Goal: Task Accomplishment & Management: Manage account settings

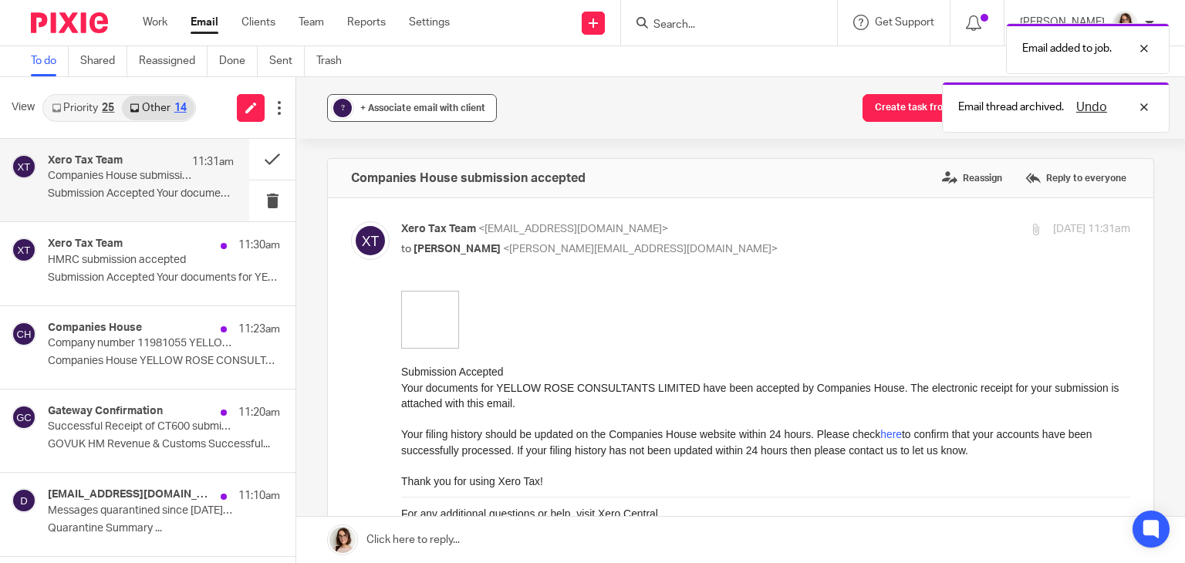
click at [414, 113] on div "+ Associate email with client" at bounding box center [422, 107] width 125 height 15
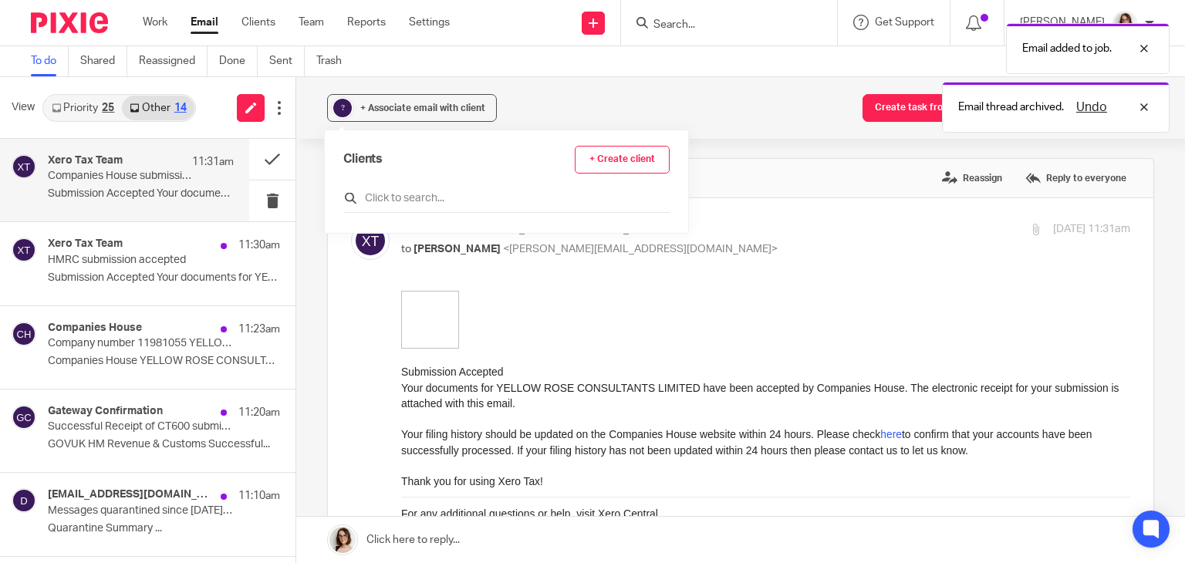
click at [404, 197] on input "text" at bounding box center [506, 198] width 326 height 15
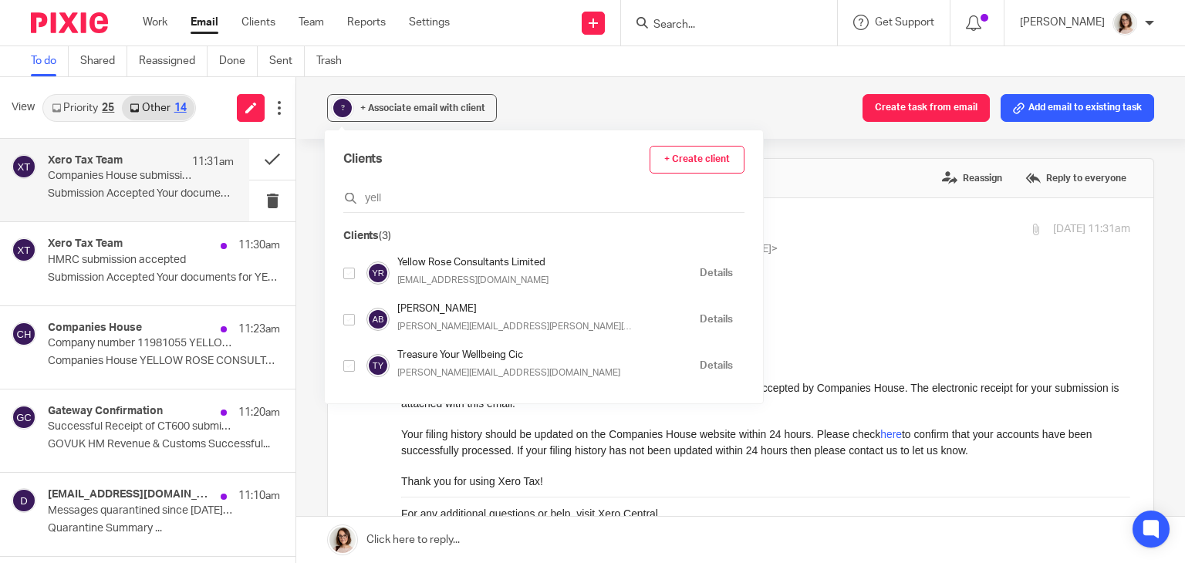
type input "yell"
click at [346, 274] on input "checkbox" at bounding box center [349, 274] width 12 height 12
checkbox input "true"
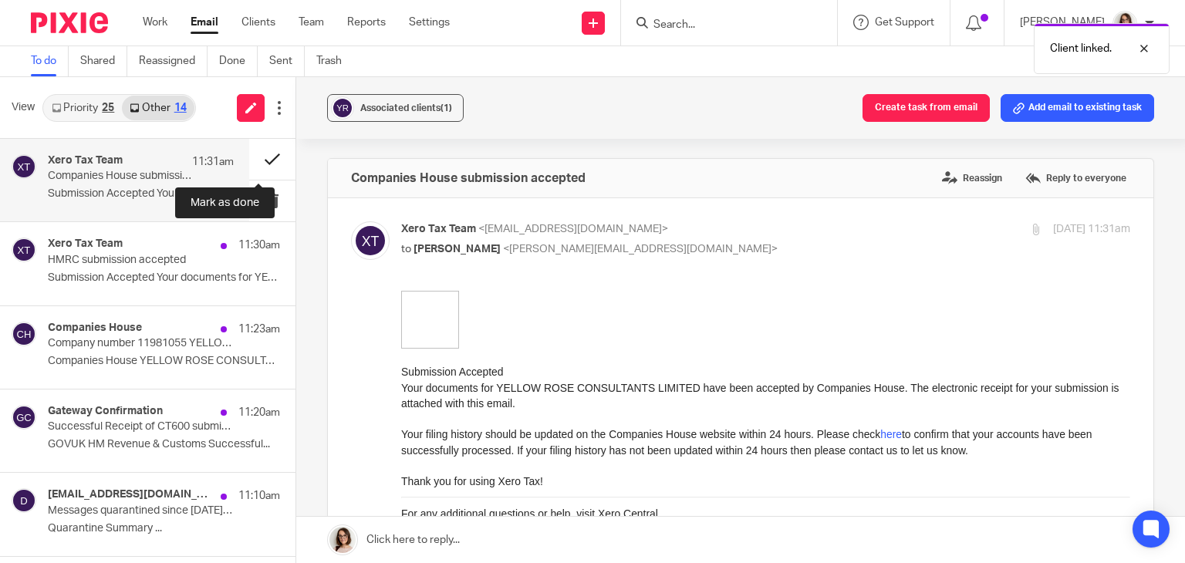
click at [258, 157] on button at bounding box center [272, 159] width 46 height 41
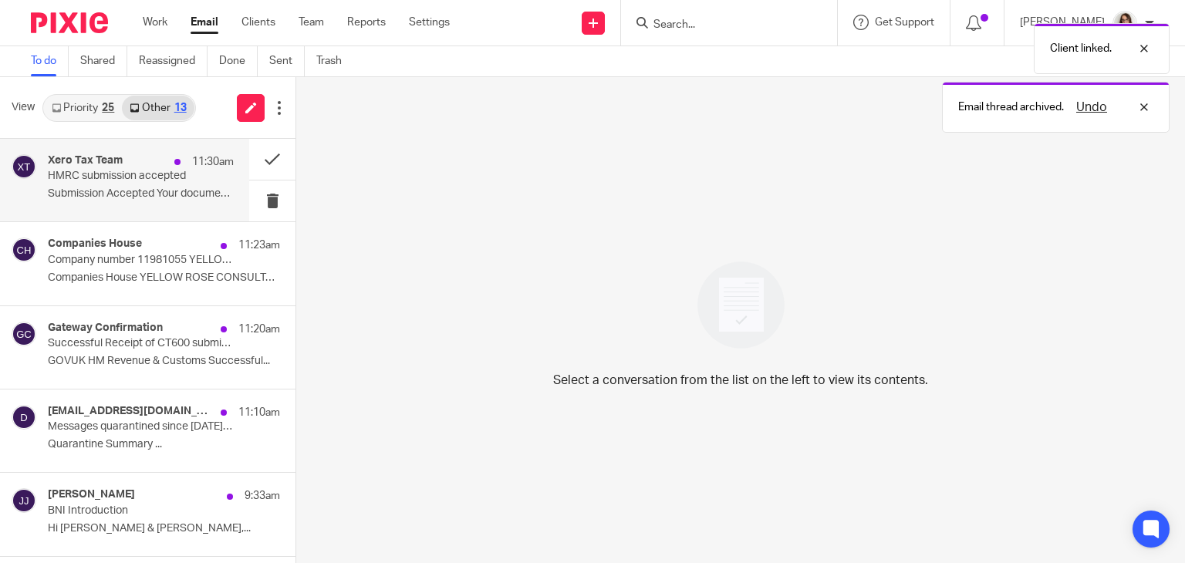
click at [170, 186] on div "Xero Tax Team 11:30am HMRC submission accepted Submission Accepted Your documen…" at bounding box center [141, 180] width 186 height 52
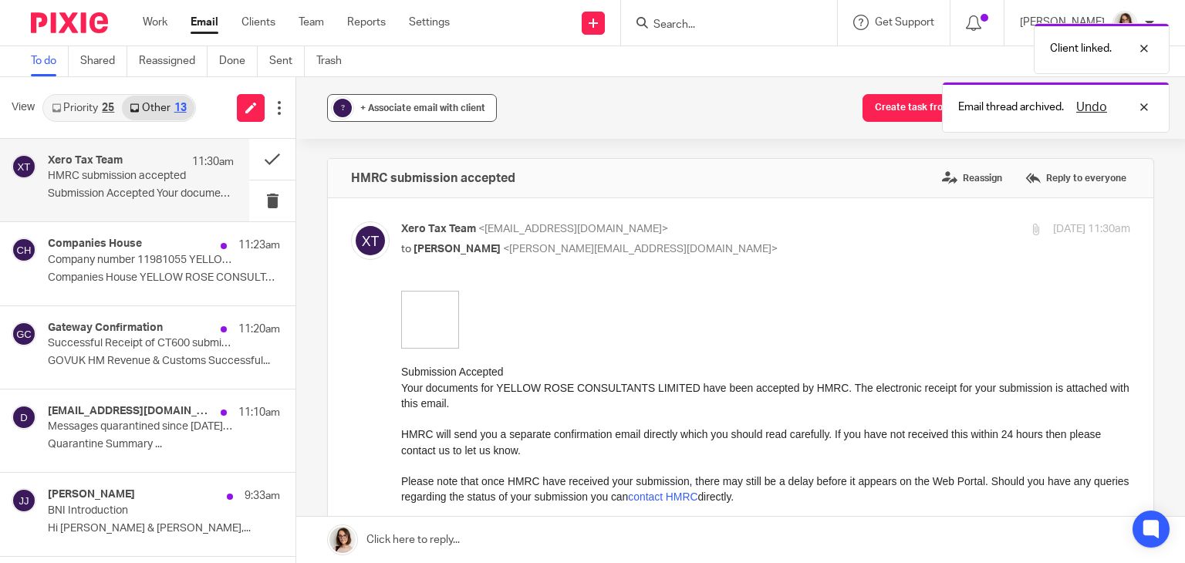
click at [444, 110] on span "+ Associate email with client" at bounding box center [422, 107] width 125 height 9
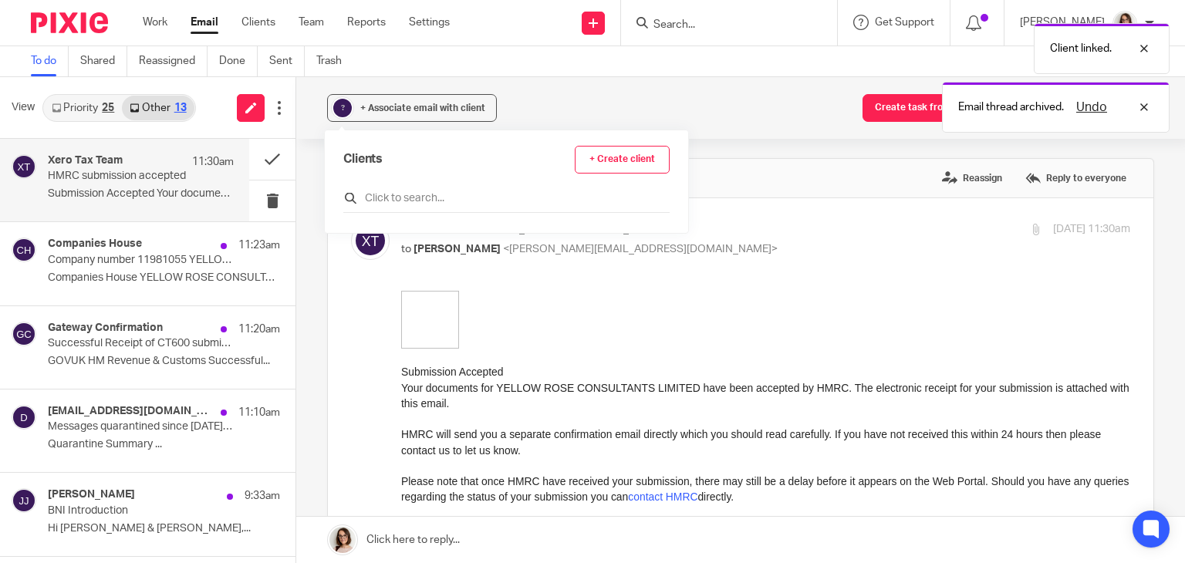
click at [414, 199] on input "text" at bounding box center [506, 198] width 326 height 15
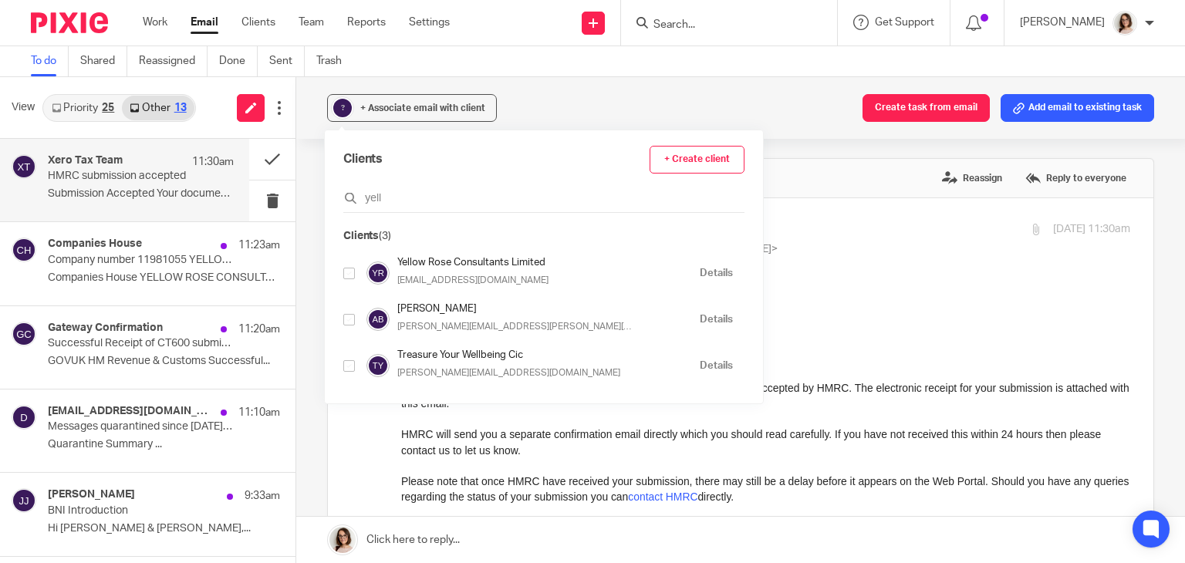
type input "yell"
click at [345, 275] on input "checkbox" at bounding box center [349, 274] width 12 height 12
checkbox input "true"
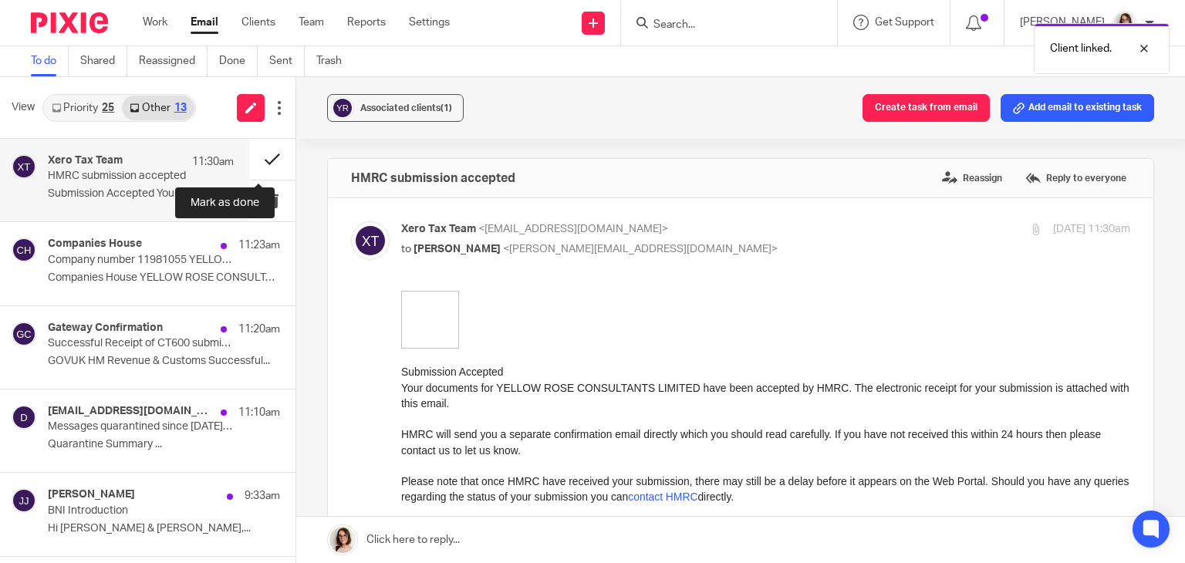
click at [256, 158] on button at bounding box center [272, 159] width 46 height 41
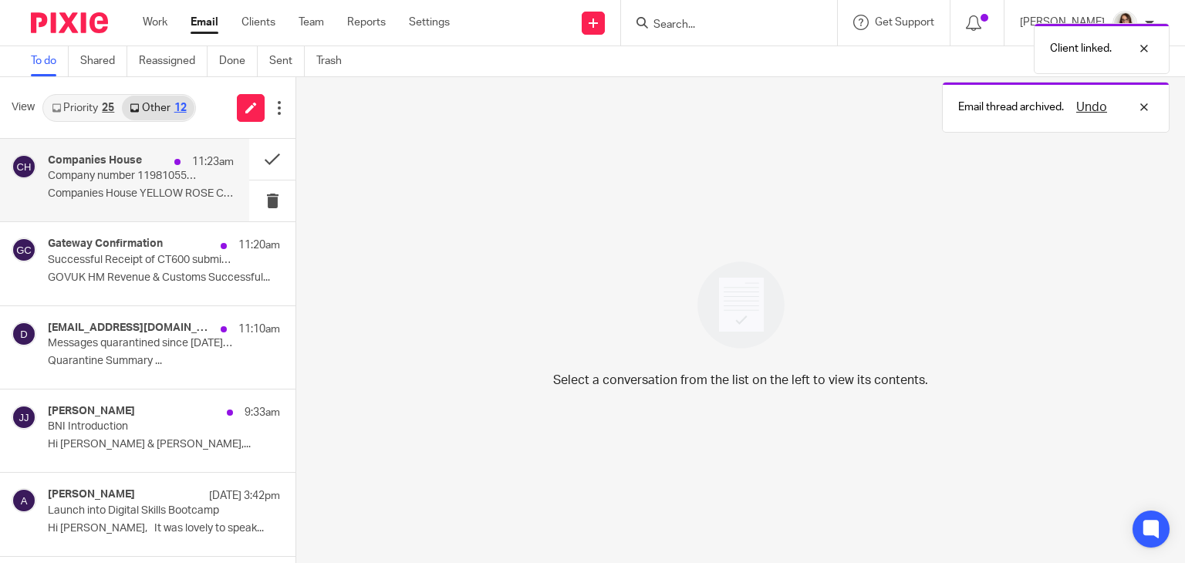
click at [174, 183] on p "Company number 11981055 YELLOW ROSE CONSULTANTS LIMITED" at bounding box center [122, 176] width 149 height 13
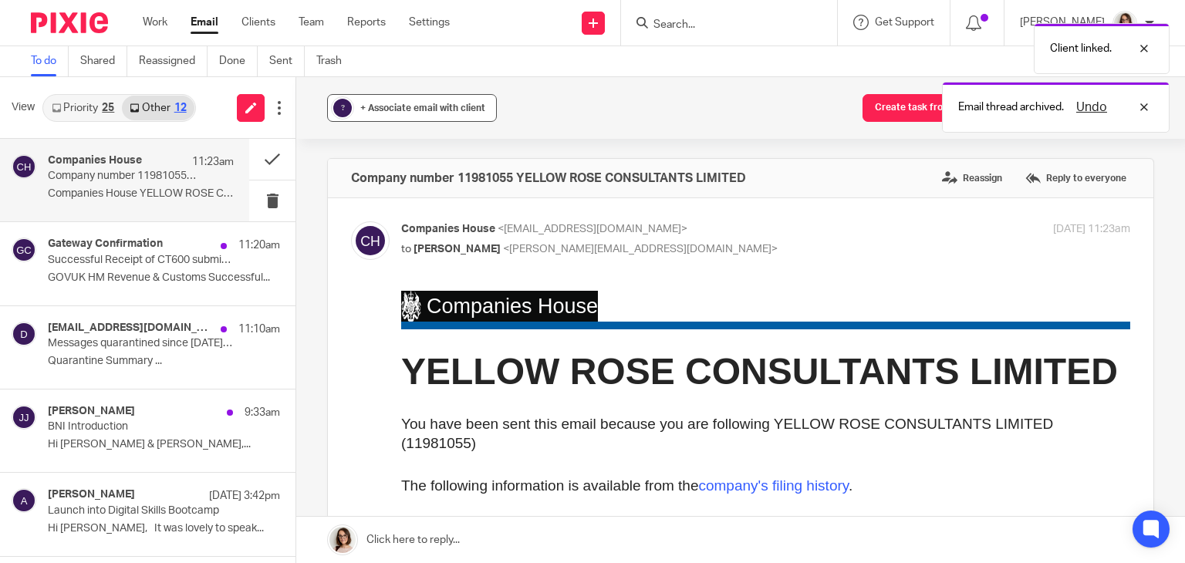
click at [402, 111] on span "+ Associate email with client" at bounding box center [422, 107] width 125 height 9
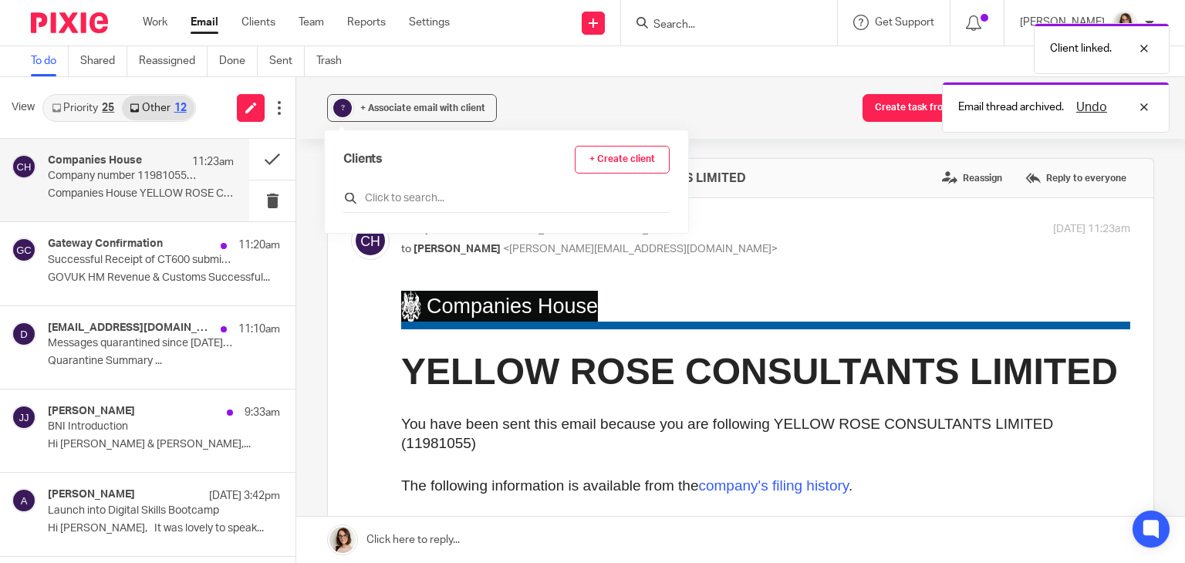
click at [403, 194] on input "text" at bounding box center [506, 198] width 326 height 15
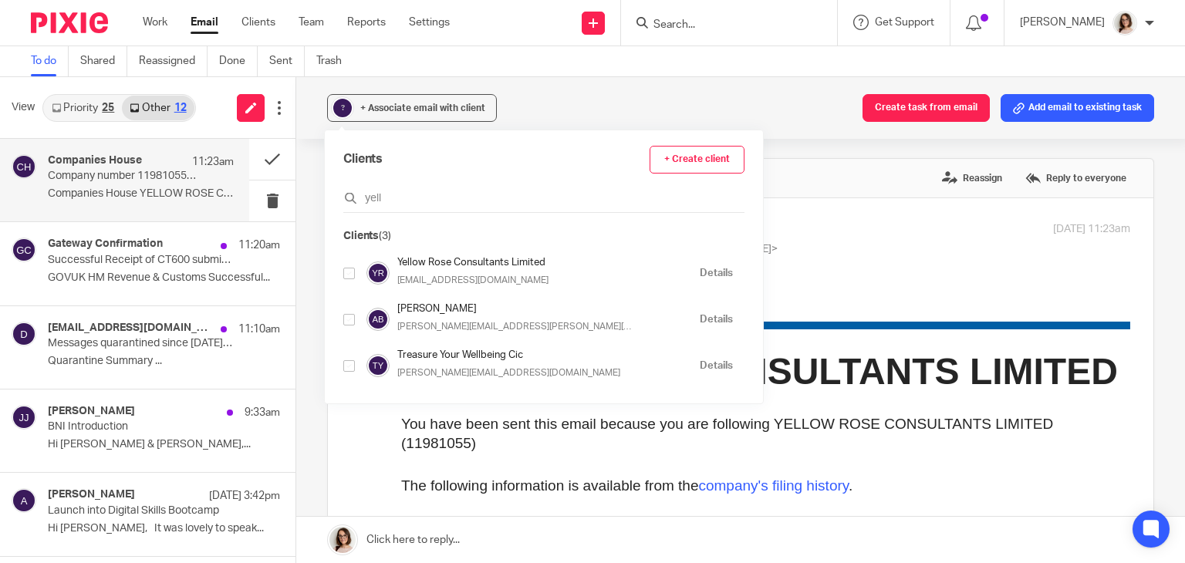
type input "yell"
click at [348, 277] on input "checkbox" at bounding box center [349, 274] width 12 height 12
checkbox input "true"
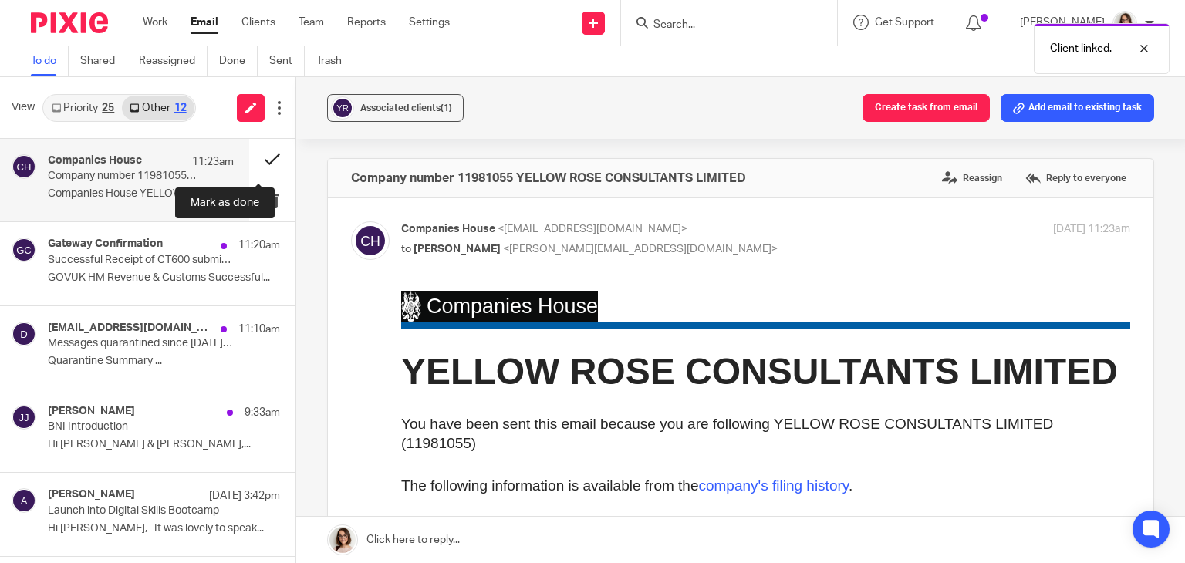
click at [254, 158] on button at bounding box center [272, 159] width 46 height 41
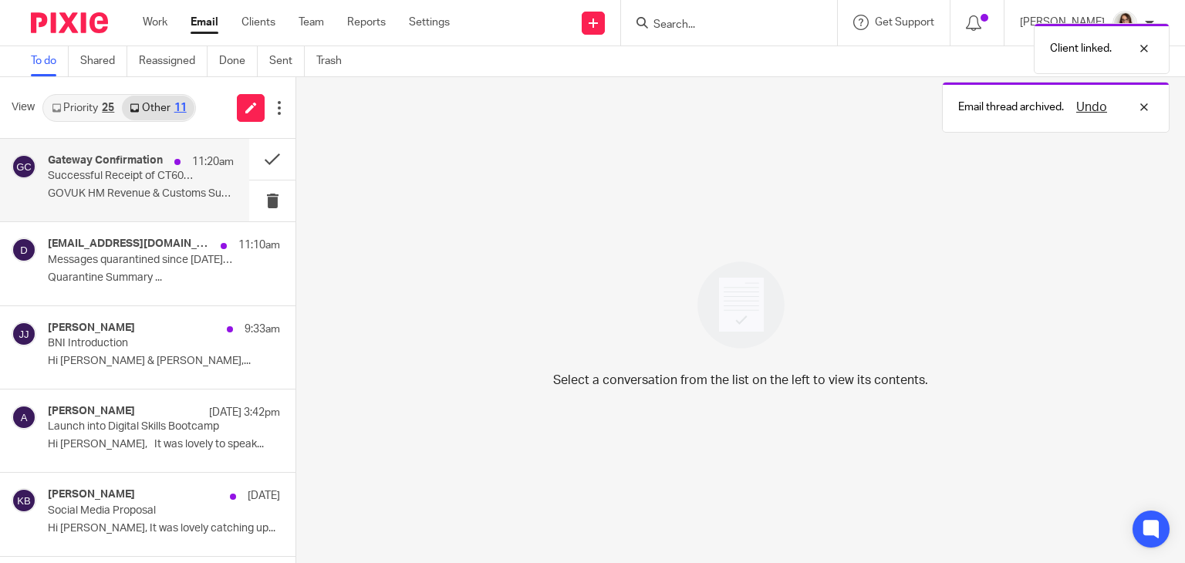
click at [167, 193] on p "GOVUK HM Revenue & Customs Successful..." at bounding box center [141, 194] width 186 height 13
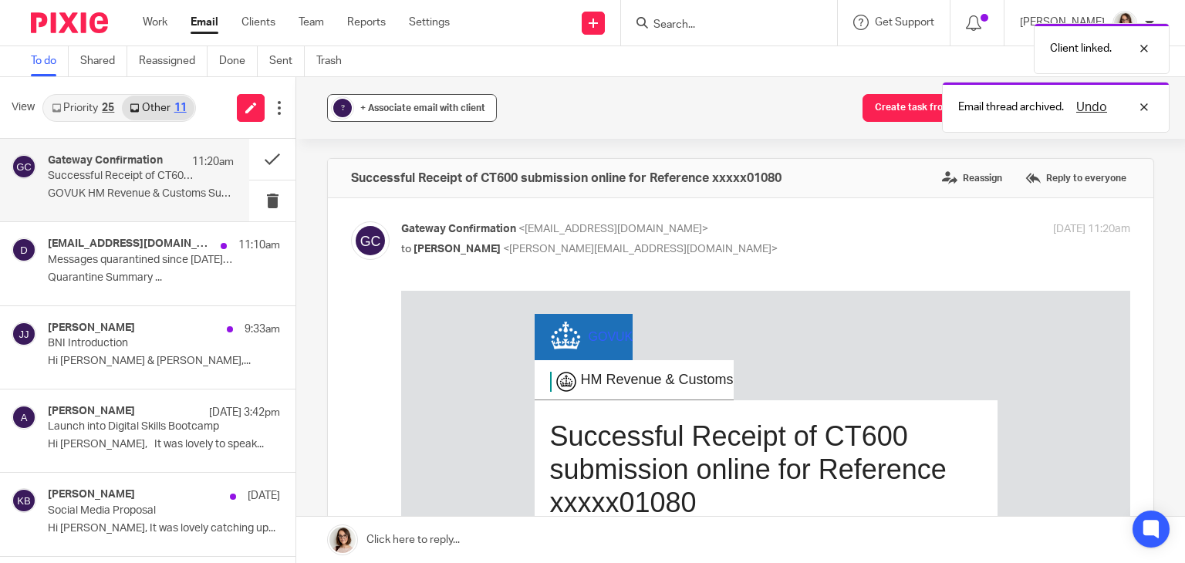
click at [386, 117] on button "? + Associate email with client" at bounding box center [412, 108] width 170 height 28
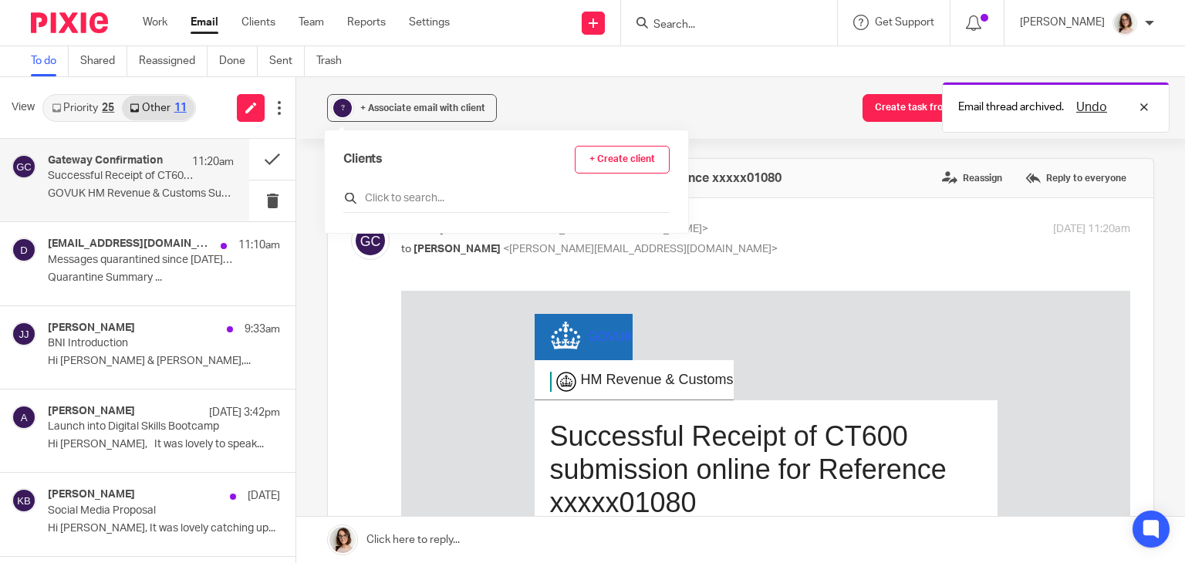
click at [392, 195] on input "text" at bounding box center [506, 198] width 326 height 15
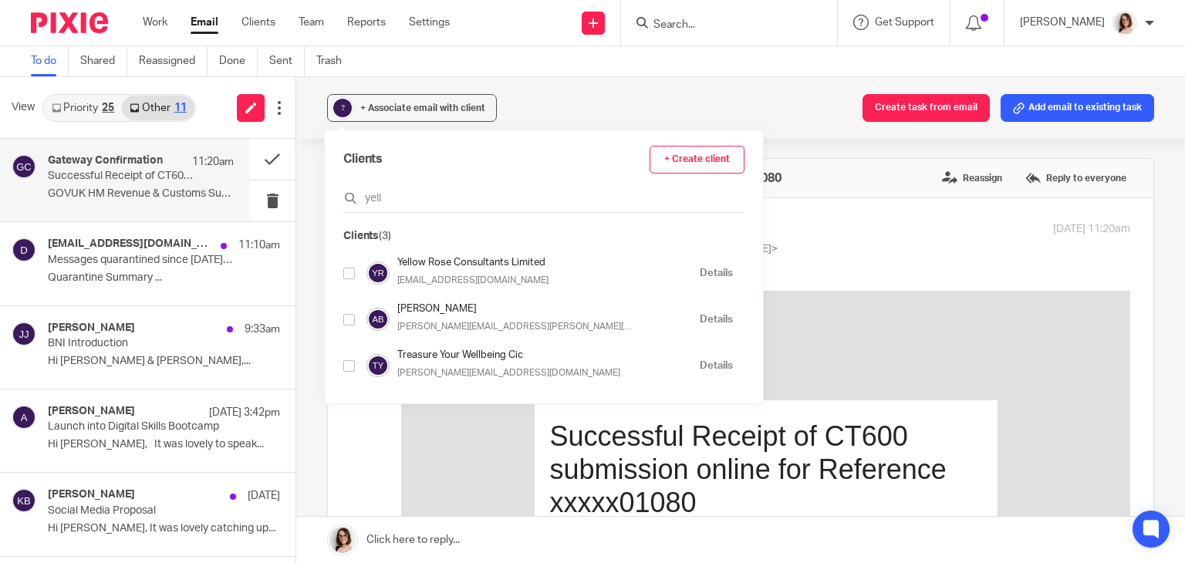
type input "yell"
click at [349, 272] on input "checkbox" at bounding box center [349, 274] width 12 height 12
checkbox input "true"
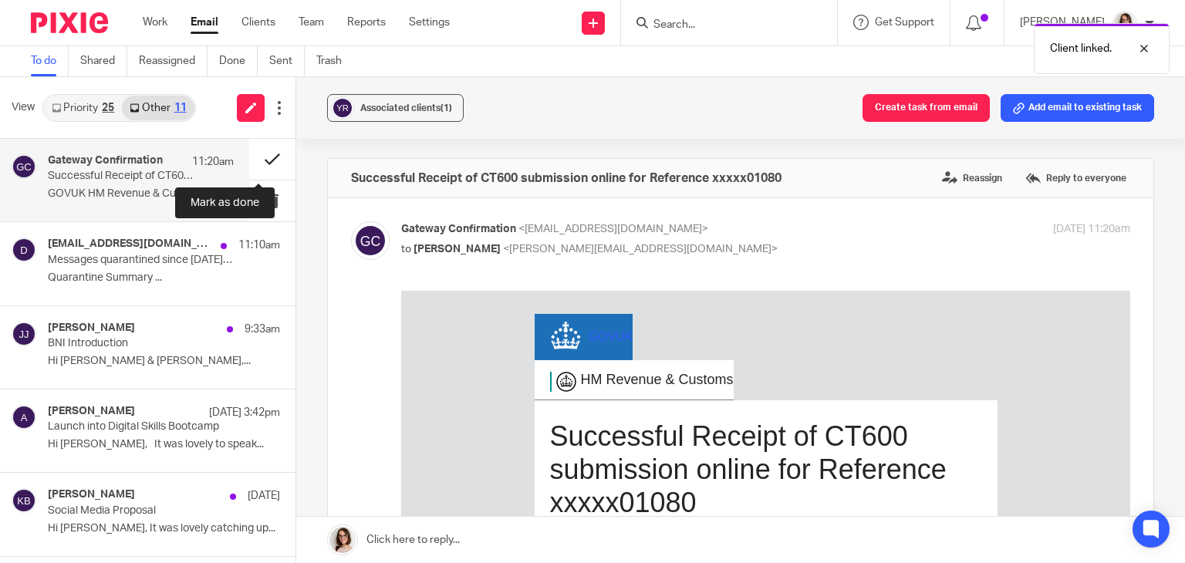
click at [259, 156] on button at bounding box center [272, 159] width 46 height 41
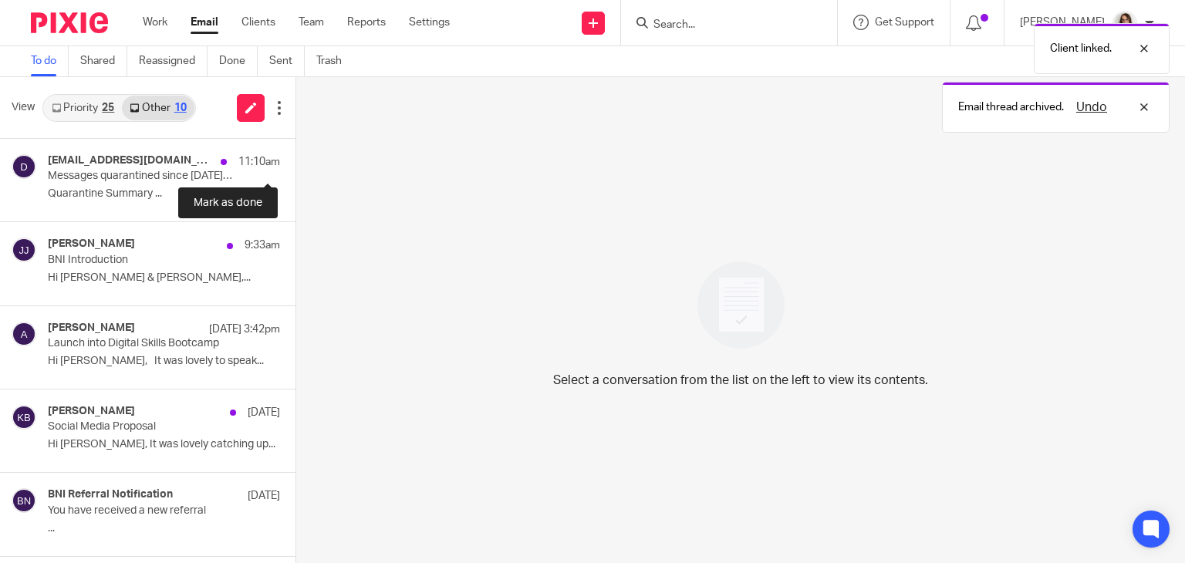
click at [296, 156] on button at bounding box center [302, 159] width 12 height 41
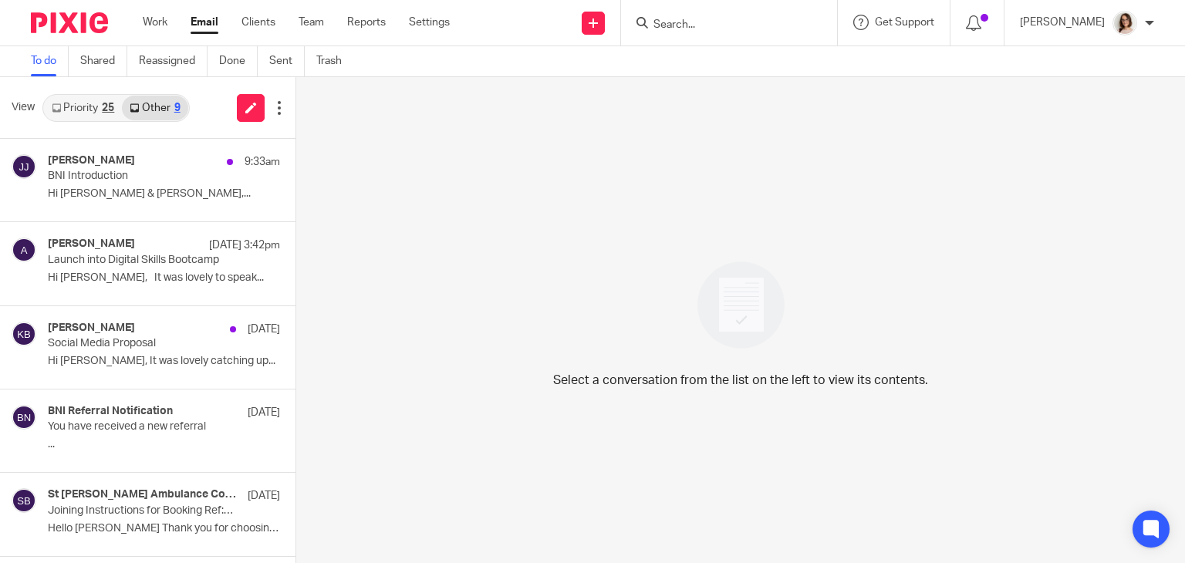
click at [207, 25] on link "Email" at bounding box center [205, 22] width 28 height 15
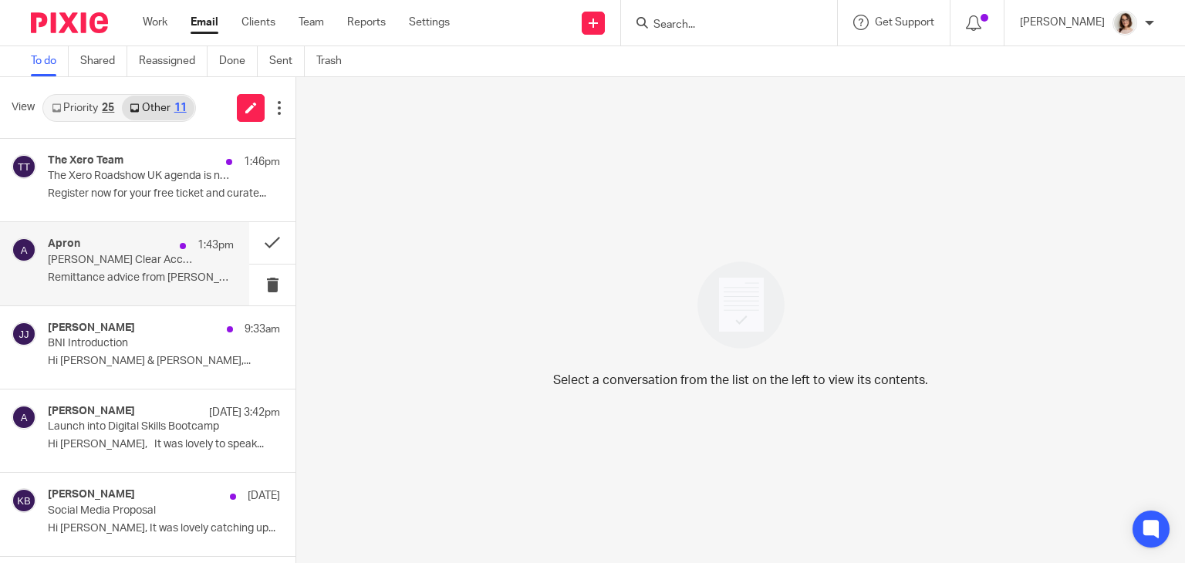
click at [140, 275] on p "Remittance advice from Carter Clear Accounting..." at bounding box center [141, 278] width 186 height 13
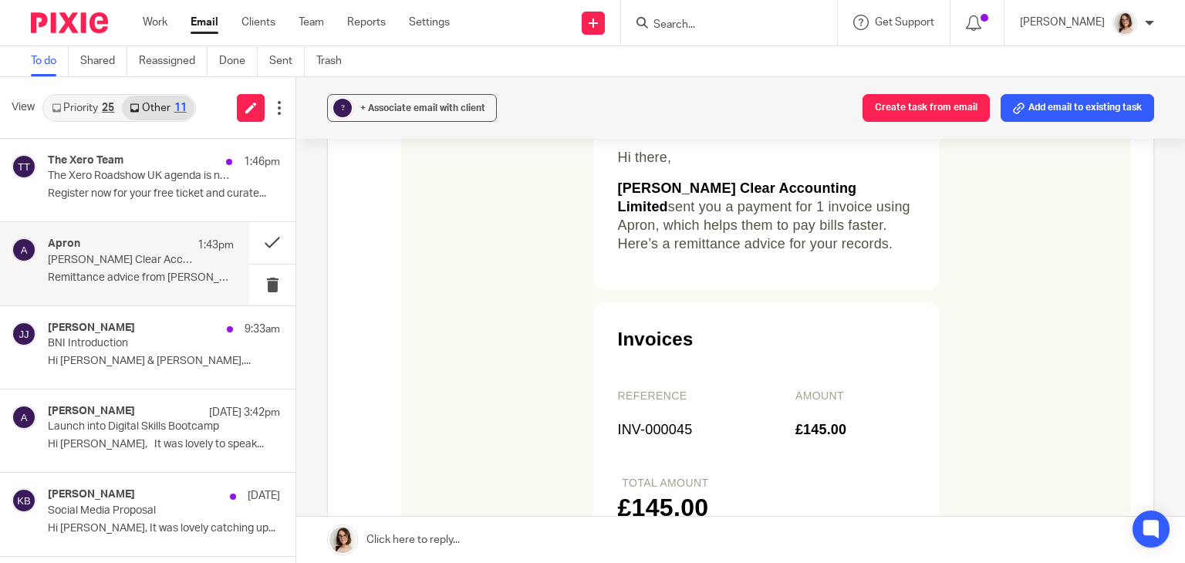
scroll to position [369, 0]
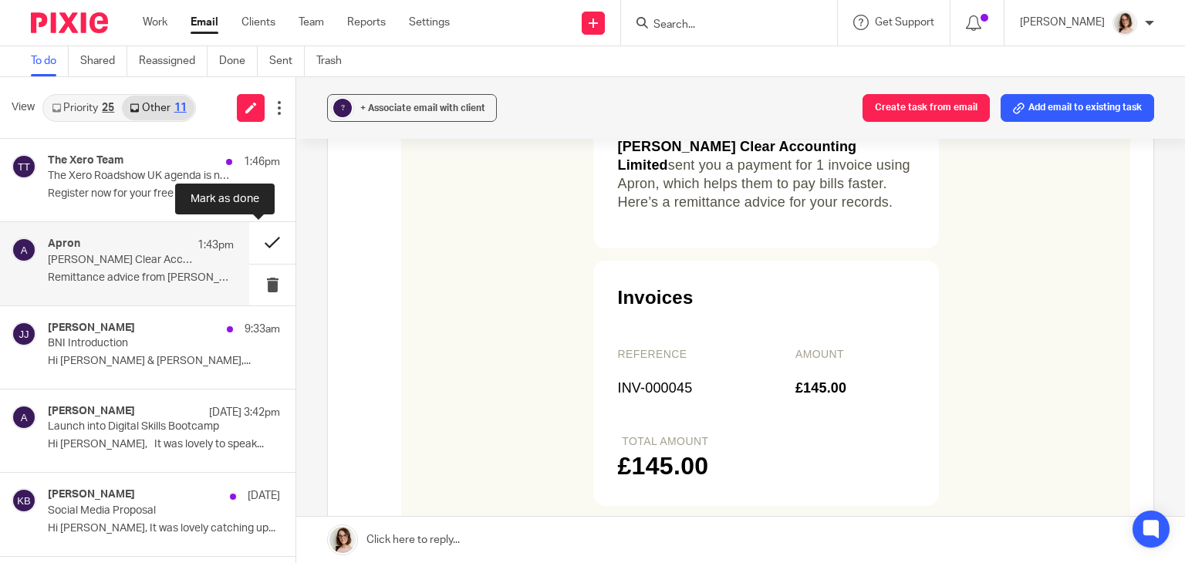
click at [258, 238] on button at bounding box center [272, 242] width 46 height 41
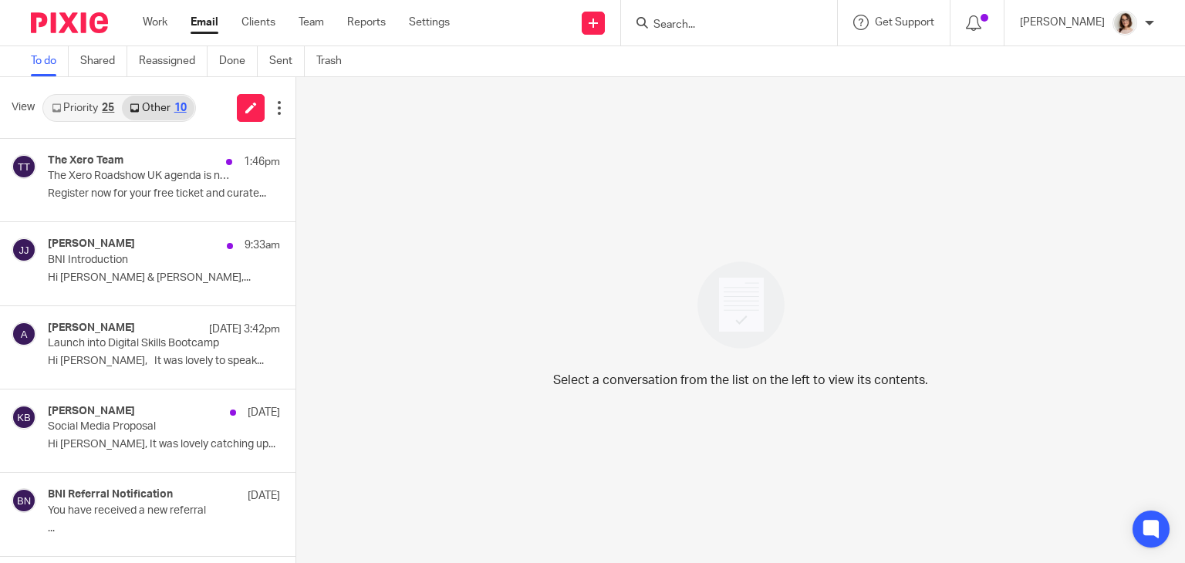
click at [199, 30] on link "Email" at bounding box center [205, 22] width 28 height 15
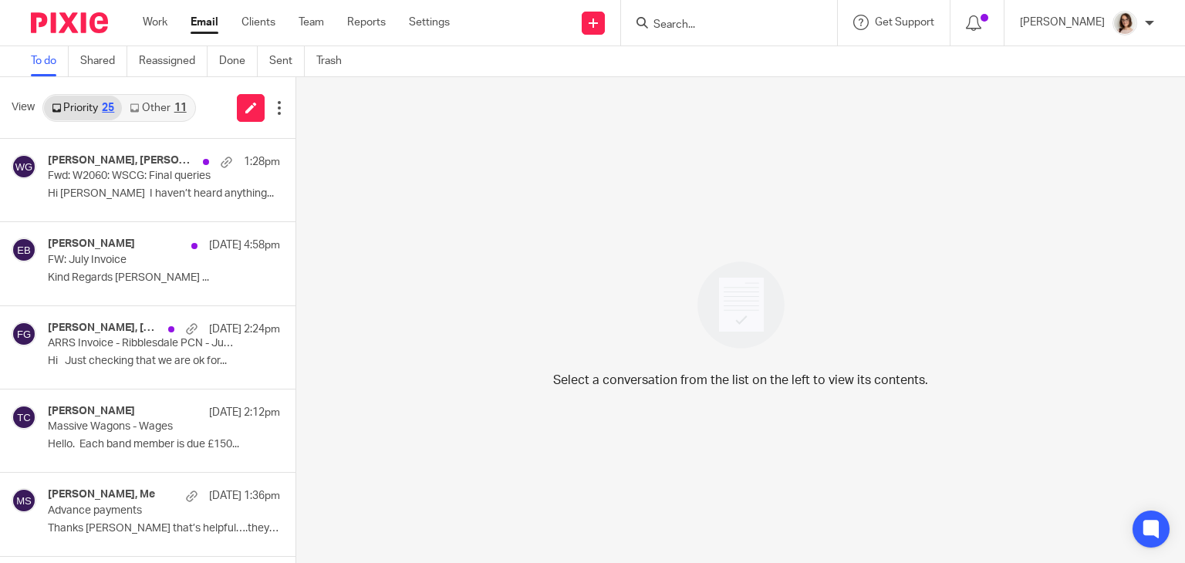
click at [147, 112] on link "Other 11" at bounding box center [158, 108] width 72 height 25
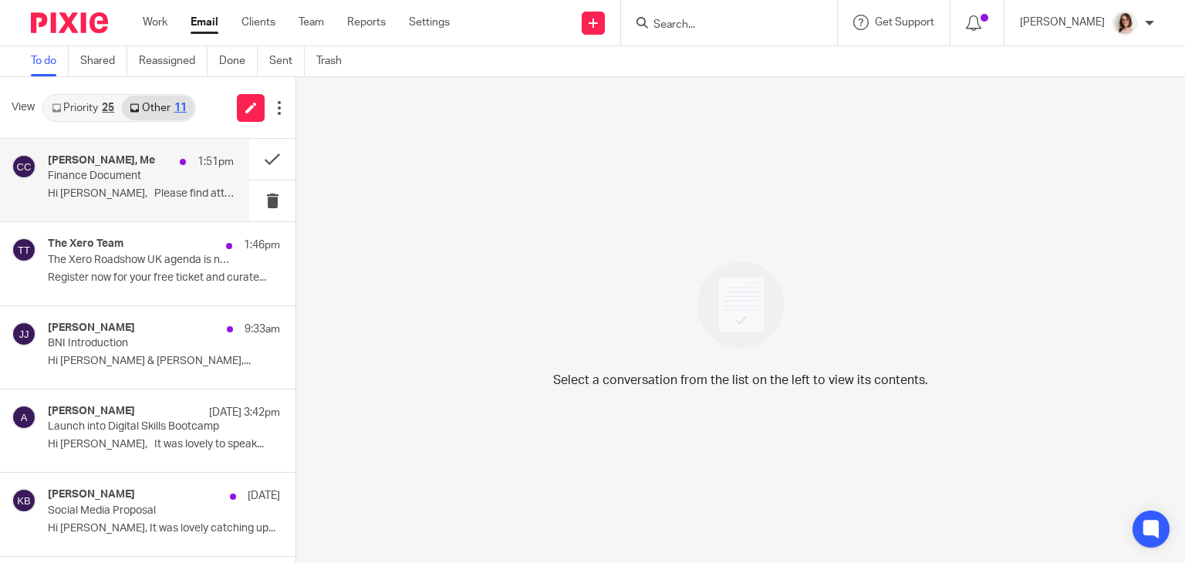
click at [143, 192] on p "Hi Caroline, Please find attached..." at bounding box center [141, 194] width 186 height 13
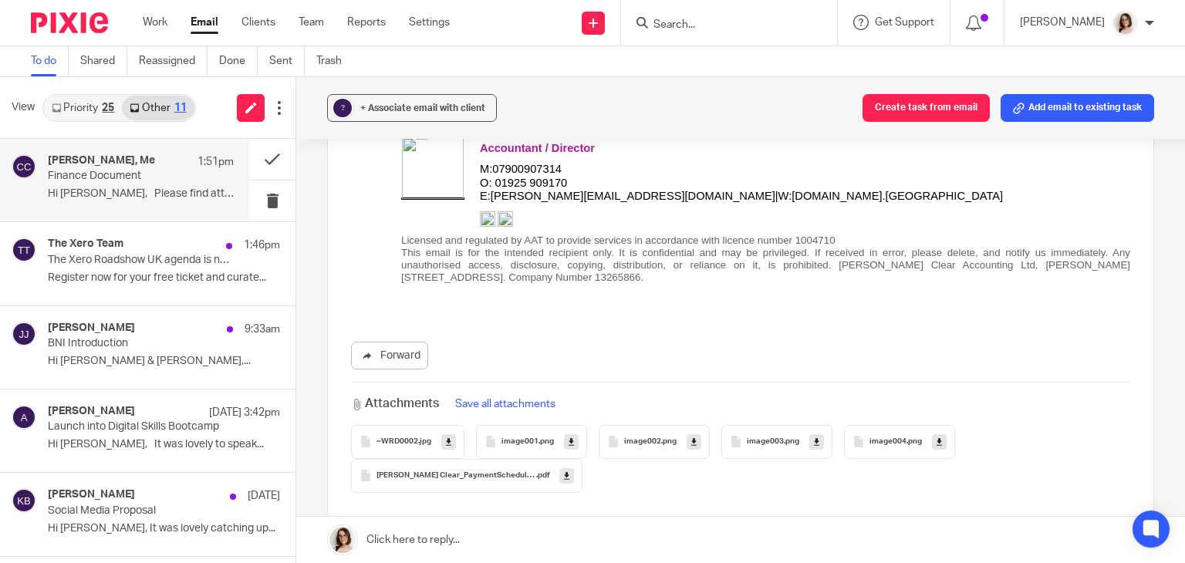
scroll to position [906, 0]
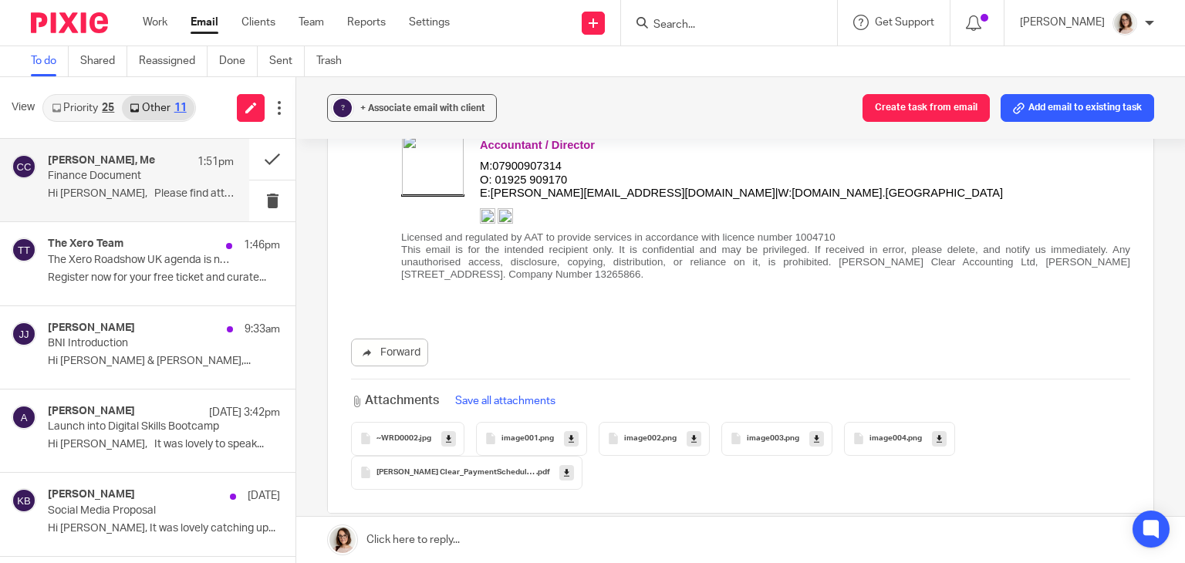
click at [559, 465] on link at bounding box center [566, 472] width 15 height 15
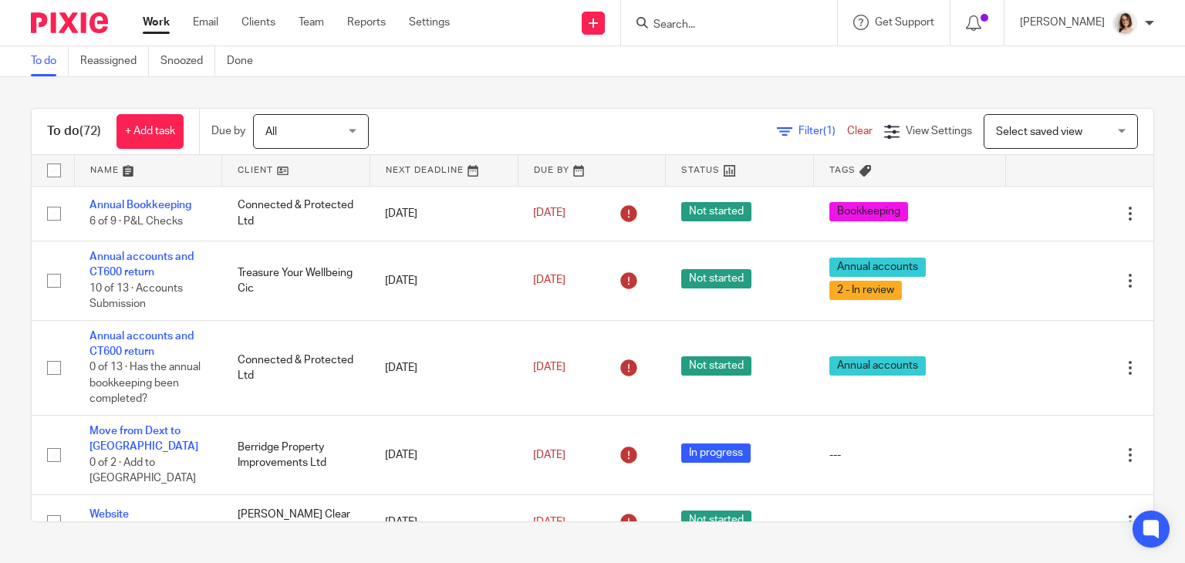
click at [681, 19] on input "Search" at bounding box center [721, 26] width 139 height 14
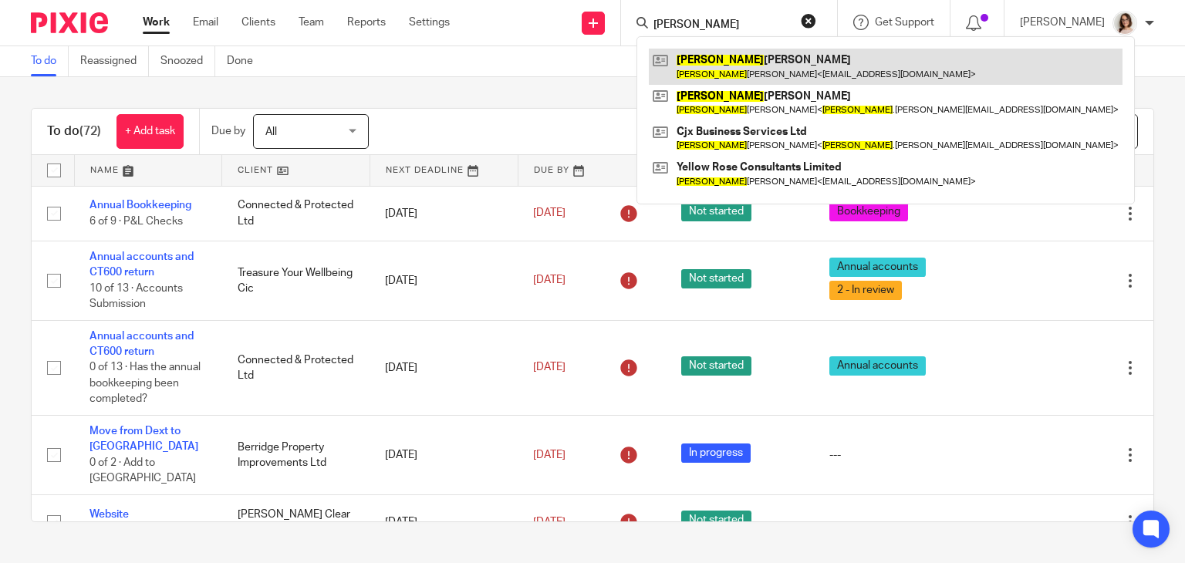
type input "[PERSON_NAME]"
click at [722, 69] on link at bounding box center [886, 66] width 474 height 35
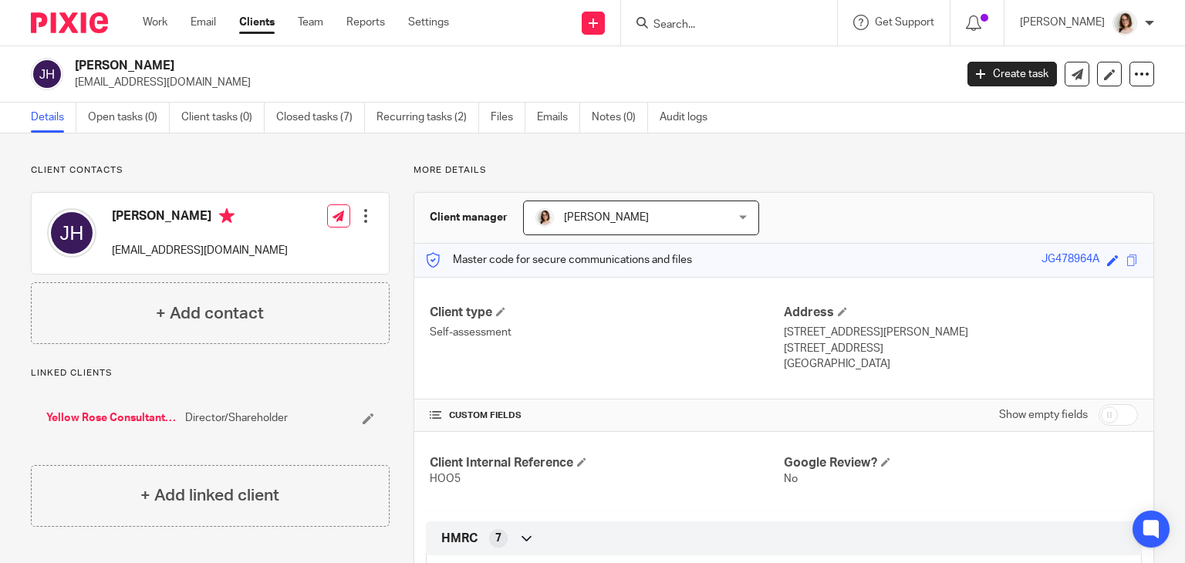
click at [672, 23] on input "Search" at bounding box center [721, 26] width 139 height 14
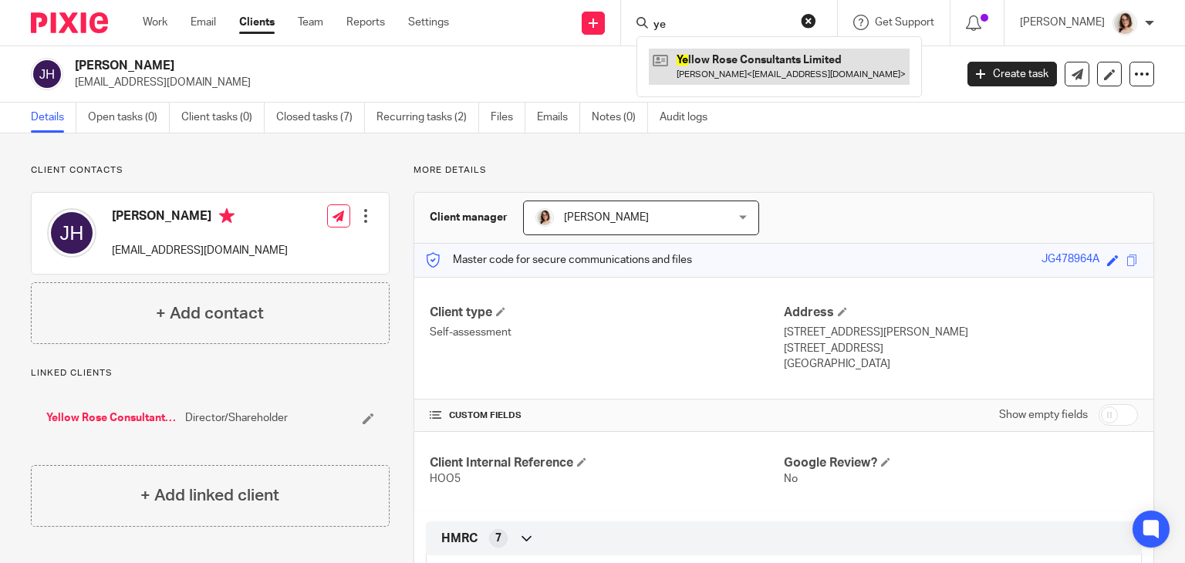
type input "ye"
click at [735, 61] on link at bounding box center [779, 66] width 261 height 35
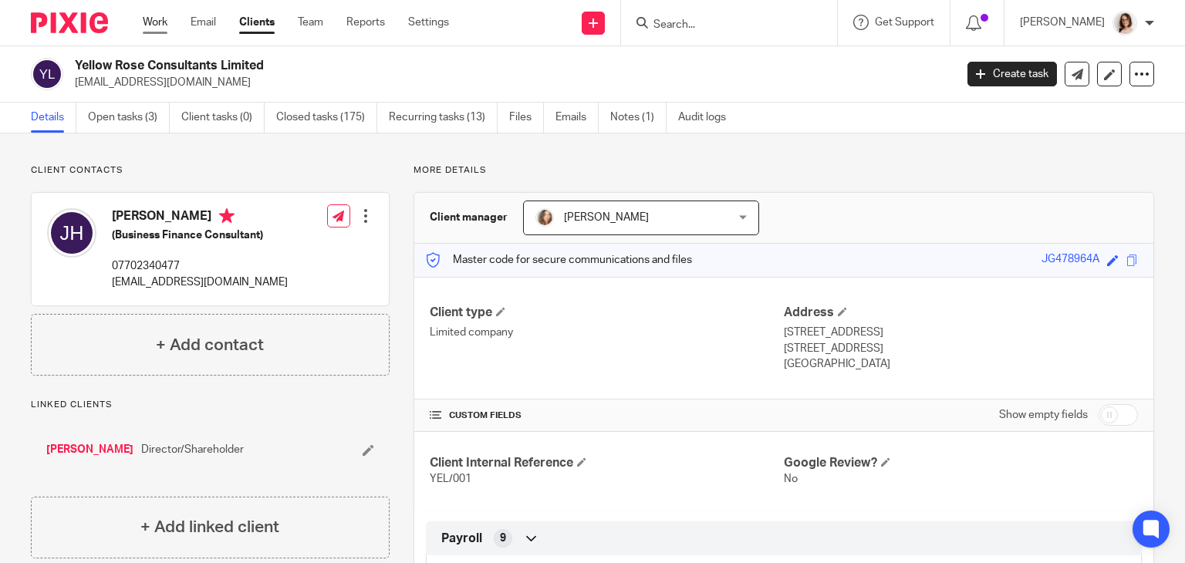
click at [148, 25] on link "Work" at bounding box center [155, 22] width 25 height 15
